Goal: Navigation & Orientation: Find specific page/section

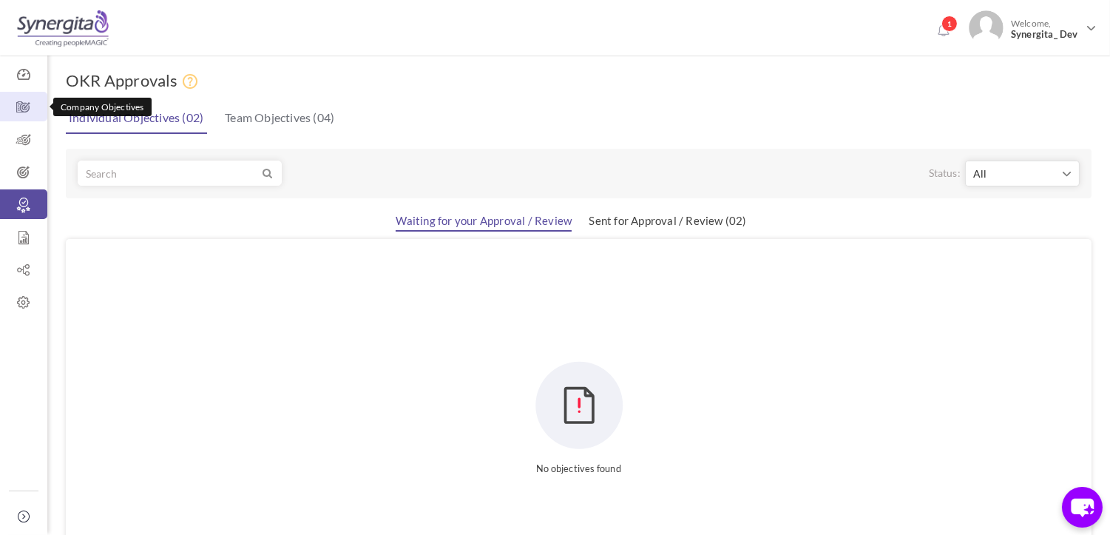
click at [21, 112] on icon at bounding box center [23, 107] width 47 height 15
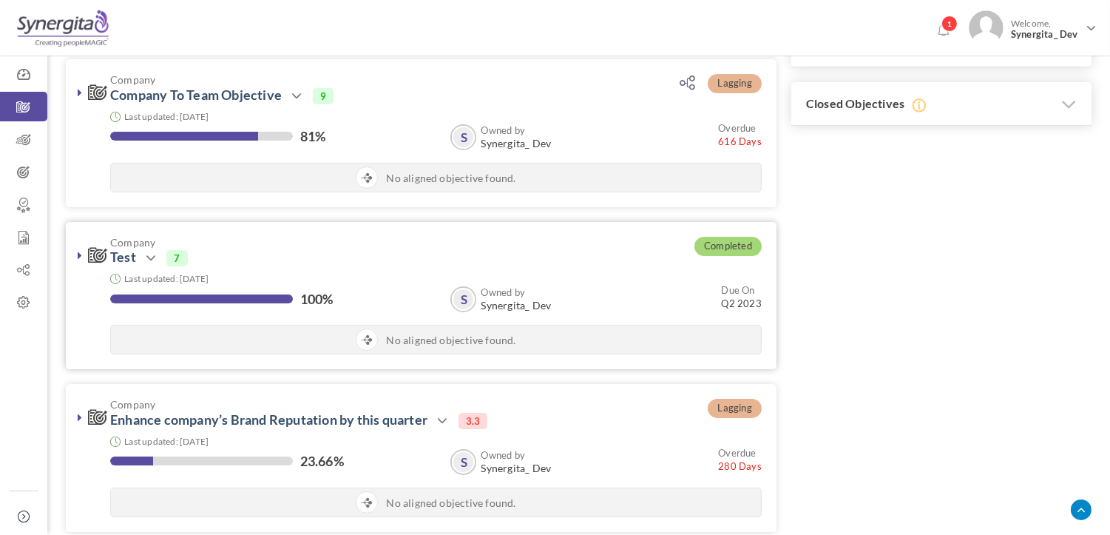
scroll to position [493, 0]
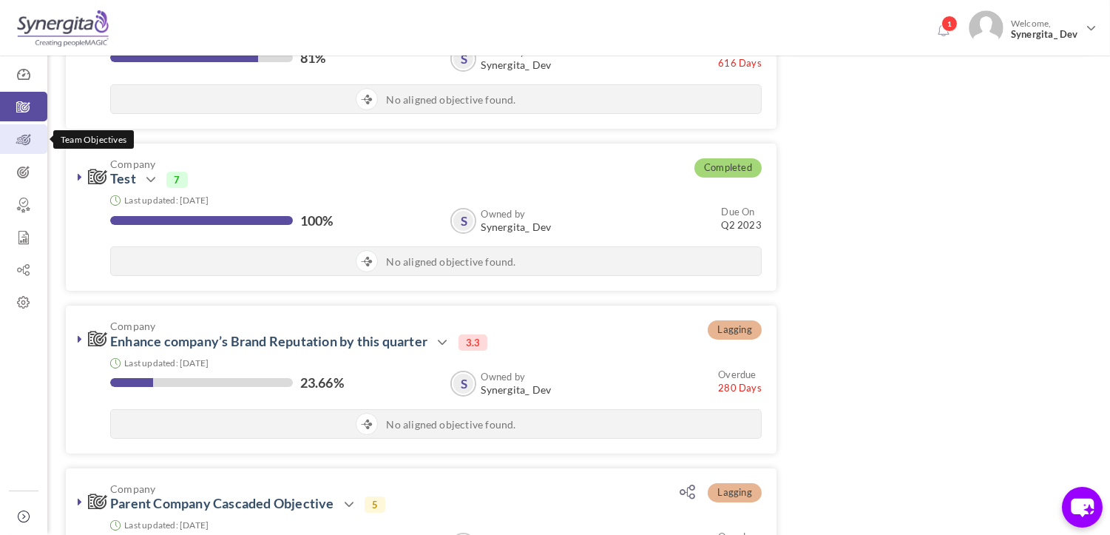
click at [27, 151] on link "Team Objectives" at bounding box center [23, 139] width 47 height 30
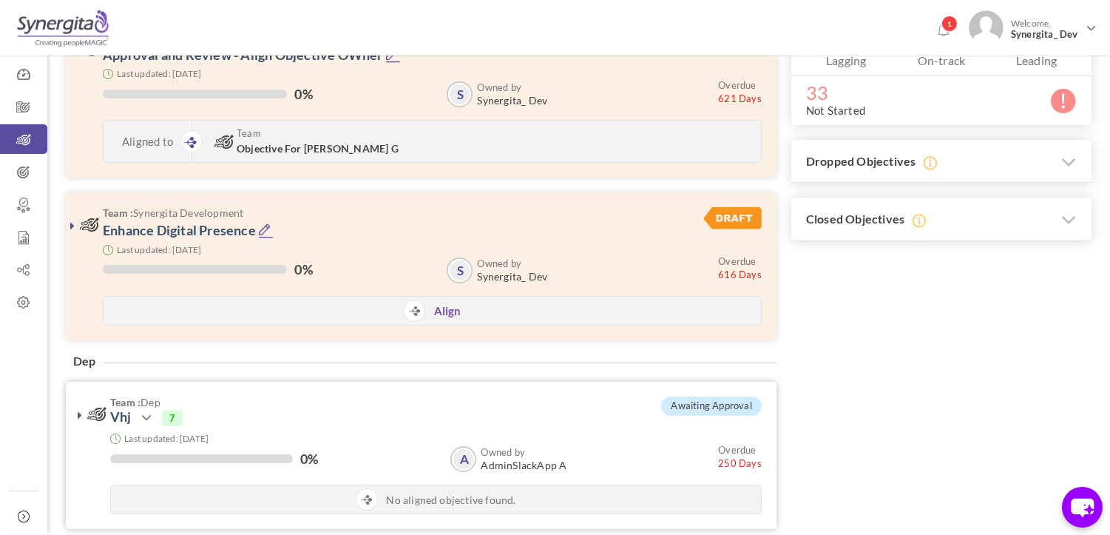
scroll to position [82, 0]
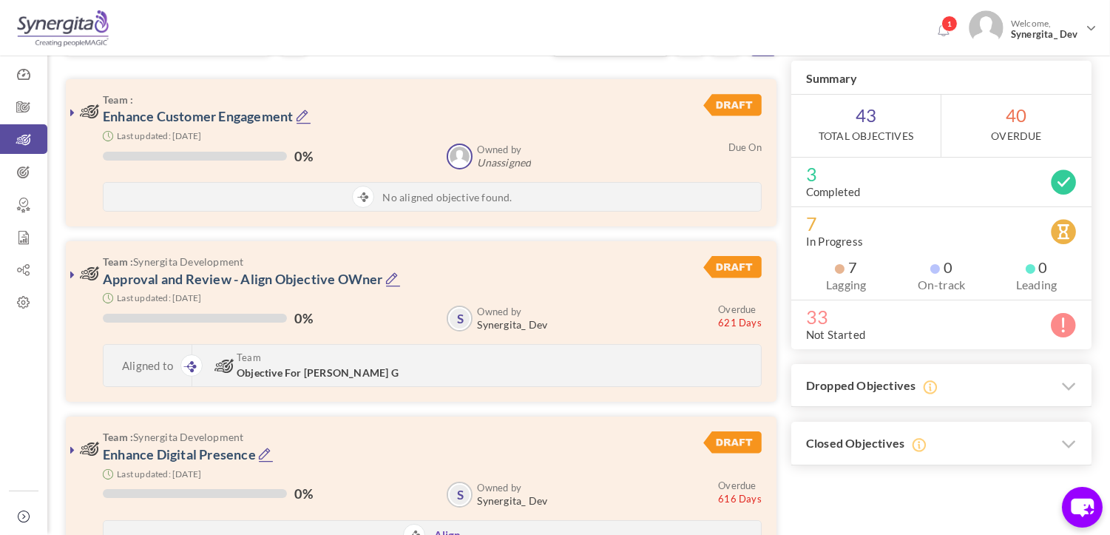
click at [945, 13] on li "1" at bounding box center [947, 23] width 31 height 38
click at [942, 23] on span "1" at bounding box center [950, 24] width 16 height 16
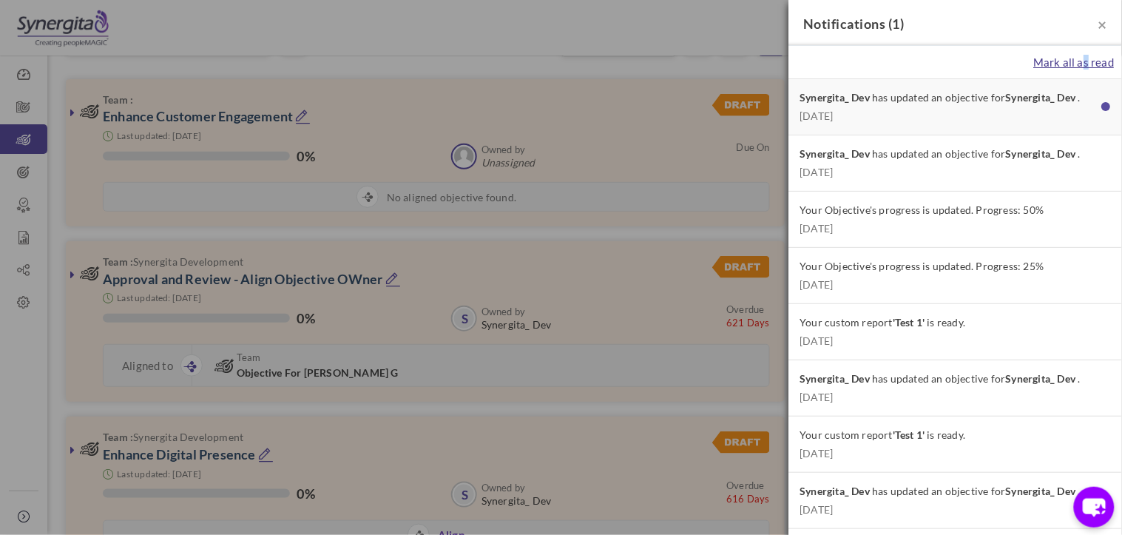
click at [1075, 68] on span "Mark all as read" at bounding box center [1074, 61] width 81 height 13
click at [1070, 60] on span "Mark all as read" at bounding box center [1074, 61] width 81 height 13
click at [1091, 33] on h4 "Notifications ( 0 )" at bounding box center [955, 24] width 303 height 19
click at [1098, 25] on span "×" at bounding box center [1102, 24] width 9 height 18
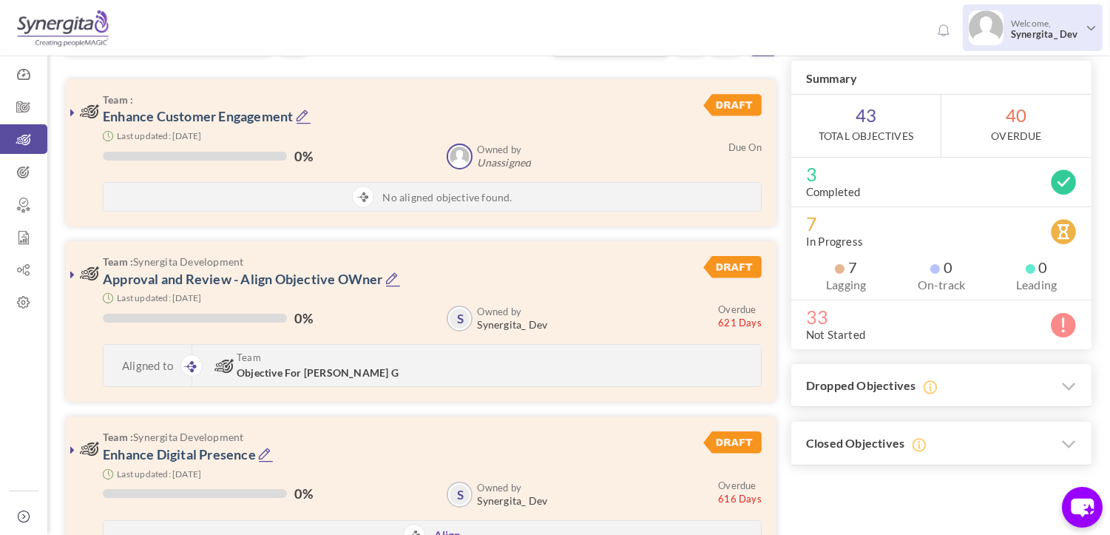
click at [1073, 30] on span "Synergita_ Dev" at bounding box center [1046, 34] width 70 height 11
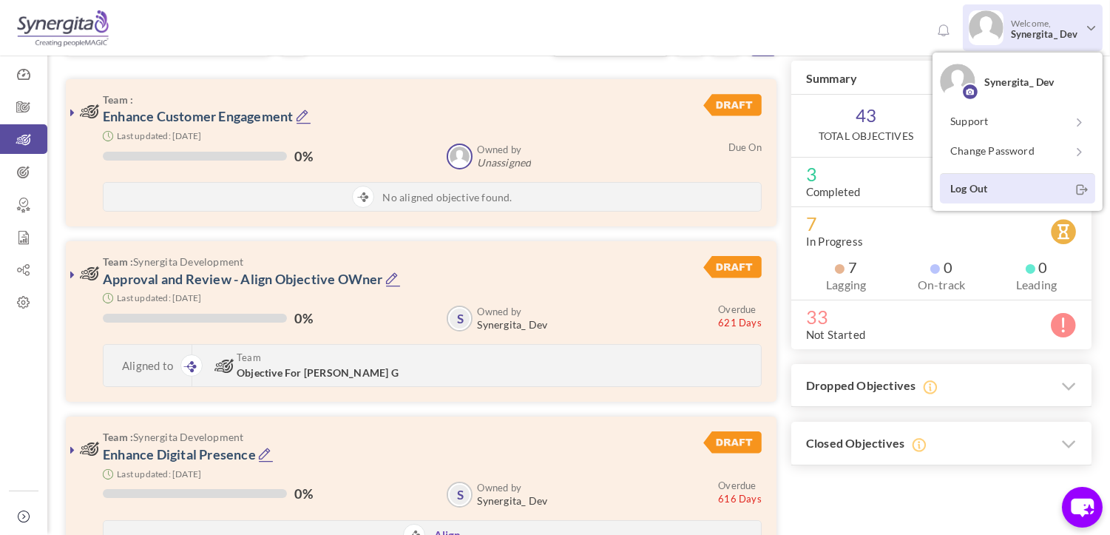
click at [989, 183] on link "Log Out" at bounding box center [1017, 188] width 155 height 30
